Goal: Task Accomplishment & Management: Use online tool/utility

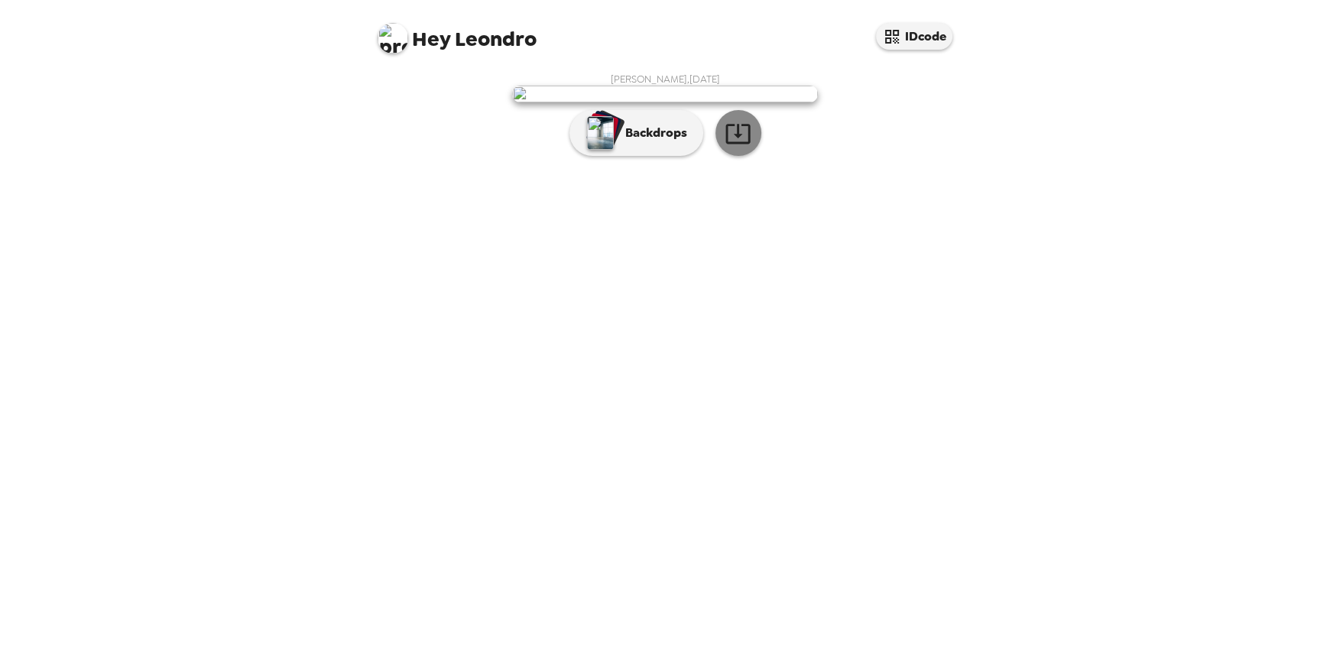
click at [749, 144] on icon "button" at bounding box center [737, 134] width 24 height 20
click at [638, 142] on p "Backdrops" at bounding box center [653, 133] width 70 height 18
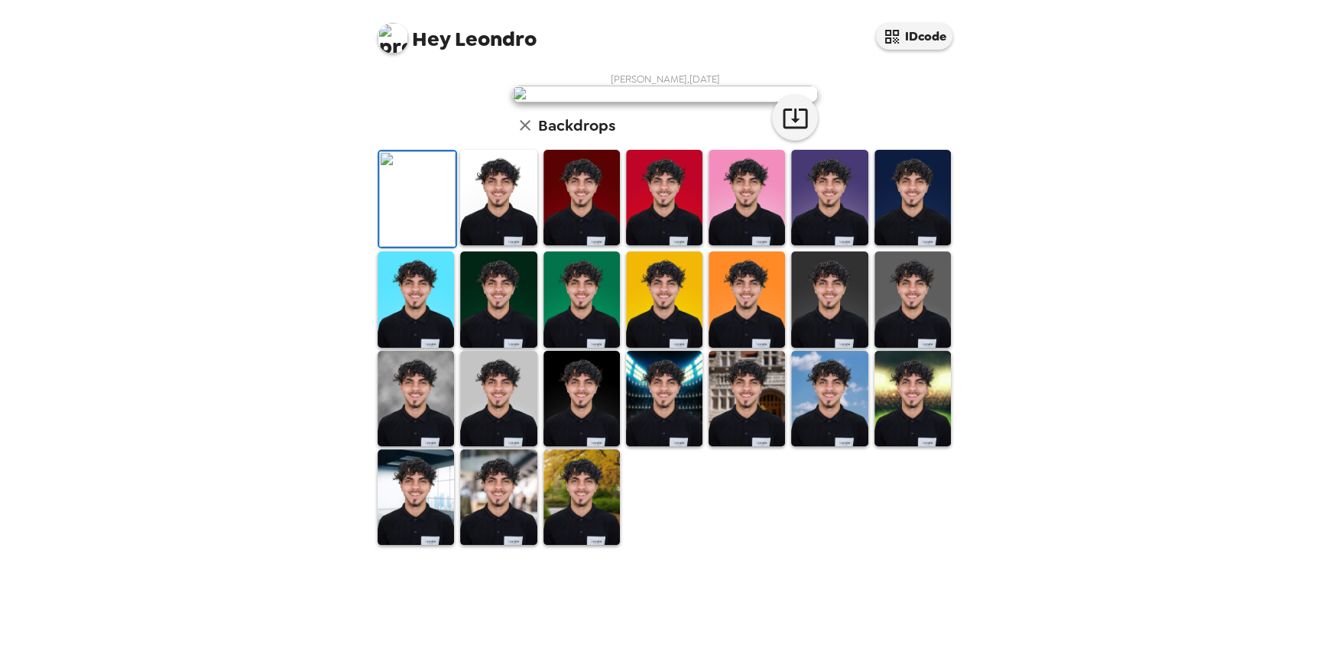
click at [521, 245] on img at bounding box center [498, 198] width 76 height 96
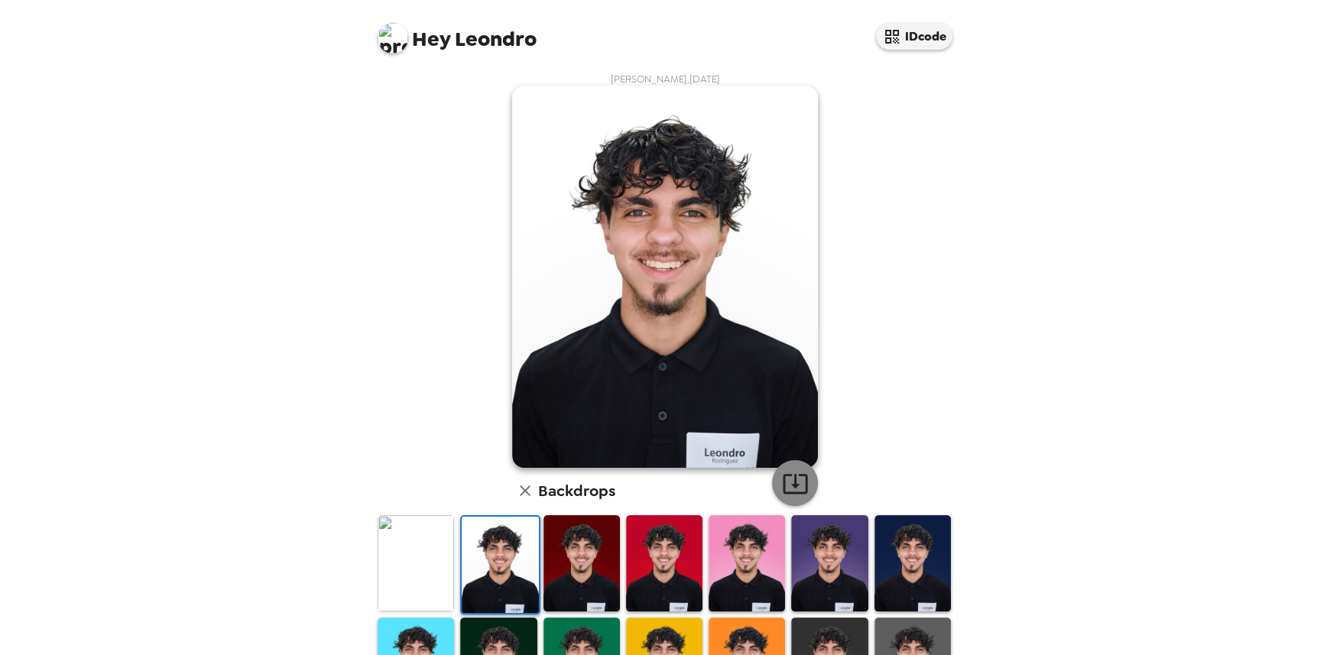
click at [785, 481] on icon "button" at bounding box center [795, 483] width 27 height 27
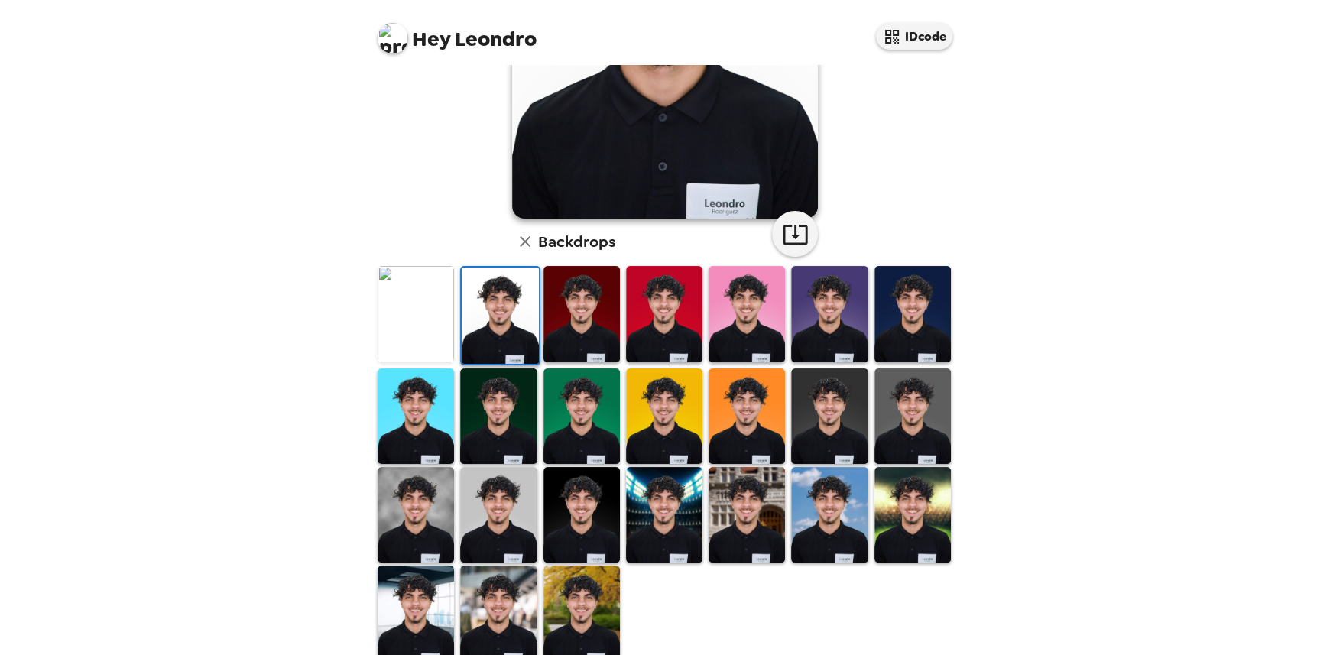
scroll to position [272, 0]
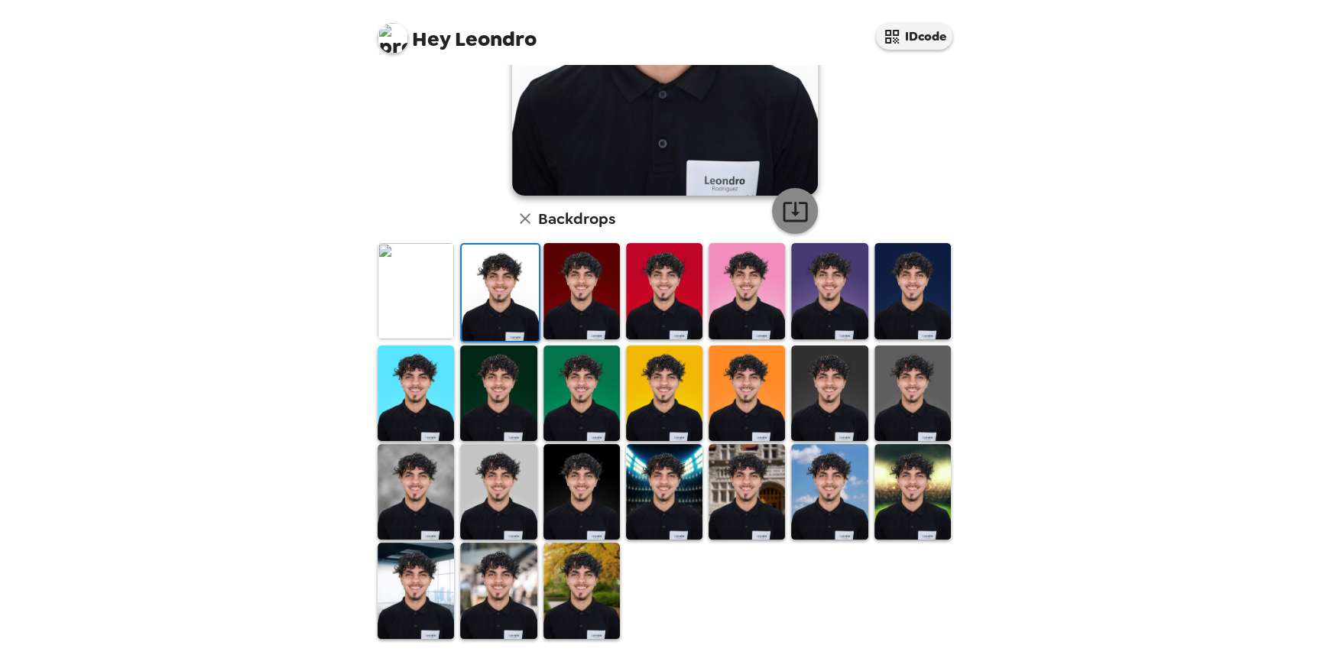
click at [667, 272] on img at bounding box center [664, 291] width 76 height 96
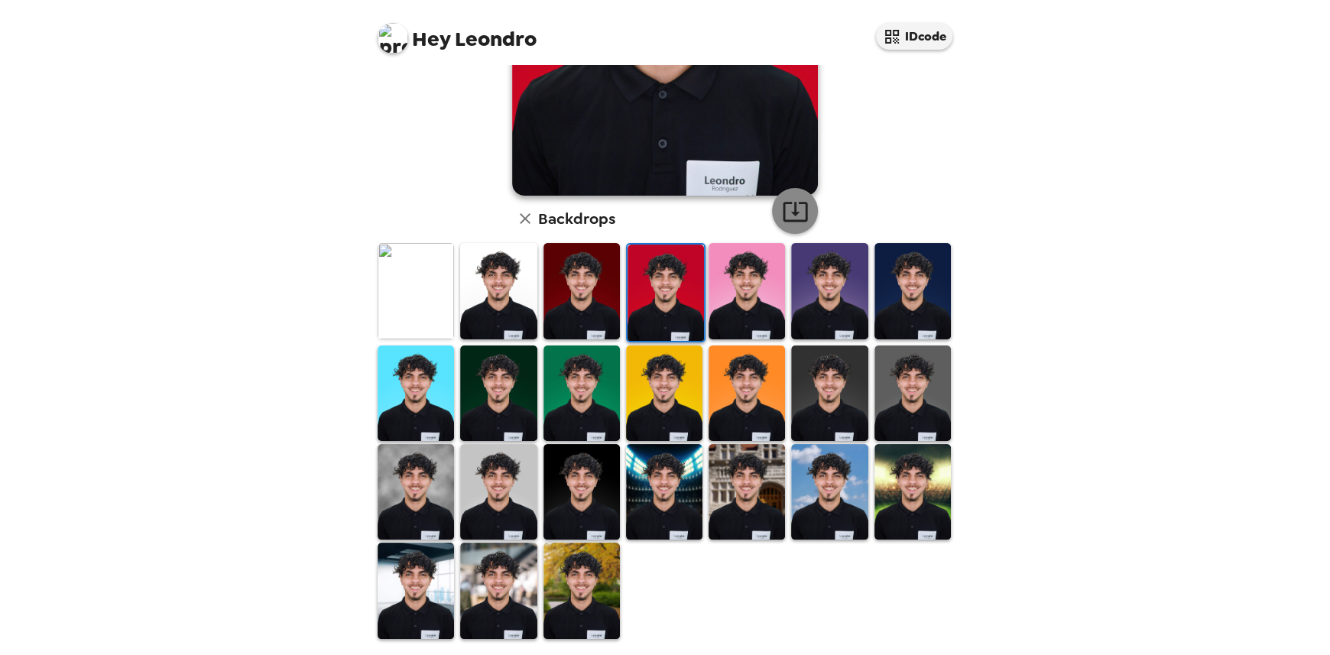
click at [792, 219] on icon "button" at bounding box center [795, 211] width 27 height 27
